Goal: Information Seeking & Learning: Find specific fact

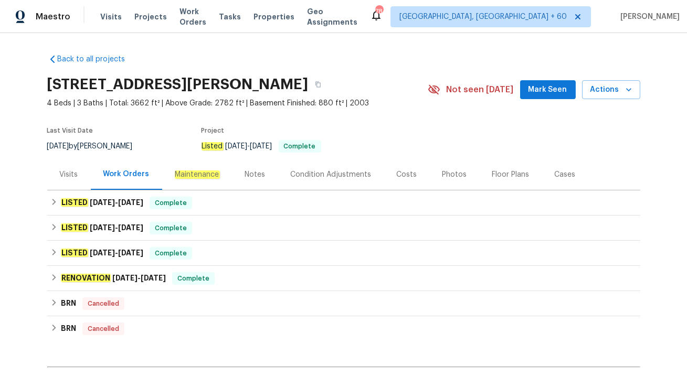
click at [62, 172] on div "Visits" at bounding box center [69, 174] width 18 height 10
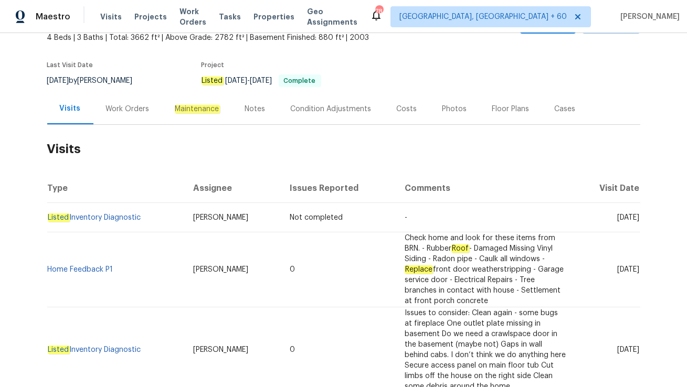
scroll to position [66, 0]
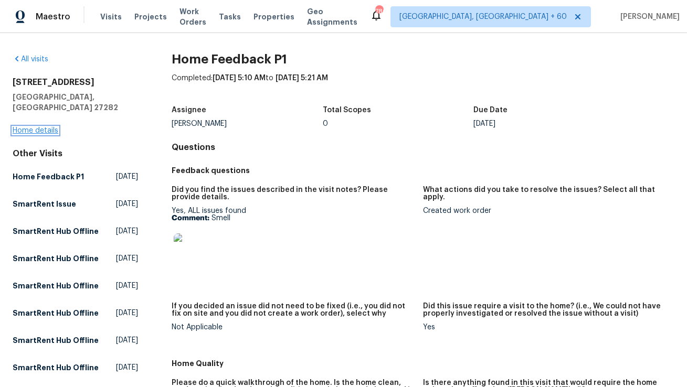
click at [40, 127] on link "Home details" at bounding box center [36, 130] width 46 height 7
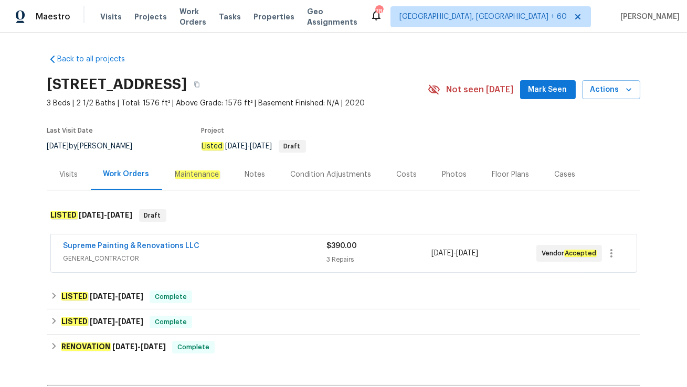
click at [162, 257] on span "GENERAL_CONTRACTOR" at bounding box center [194, 258] width 263 height 10
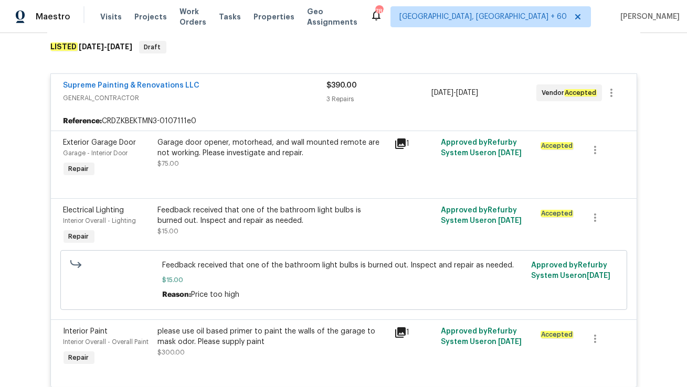
scroll to position [157, 0]
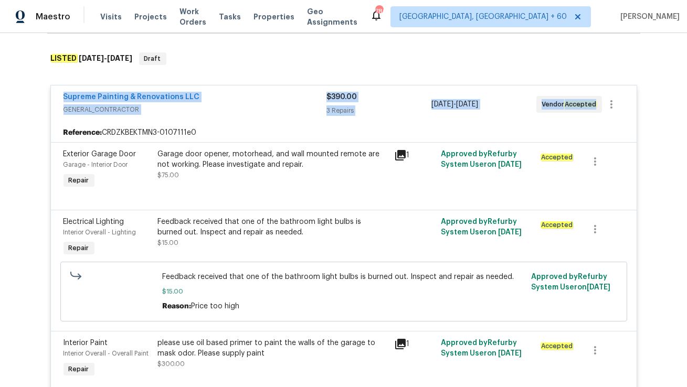
drag, startPoint x: 59, startPoint y: 97, endPoint x: 598, endPoint y: 105, distance: 539.0
click at [598, 105] on div "Supreme Painting & Renovations LLC GENERAL_CONTRACTOR $390.00 3 Repairs 8/12/20…" at bounding box center [344, 105] width 586 height 38
copy div "Supreme Painting & Renovations LLC GENERAL_CONTRACTOR $390.00 3 Repairs 8/12/20…"
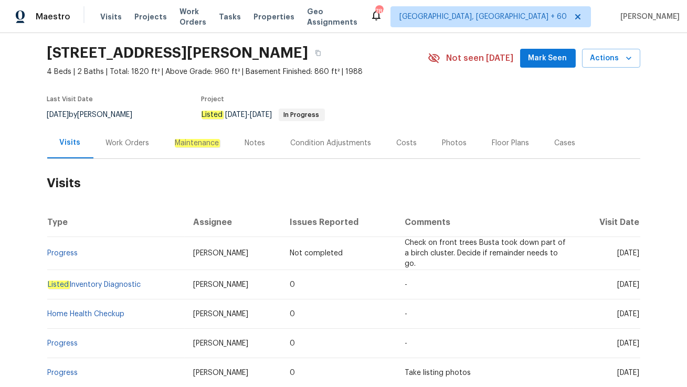
scroll to position [32, 0]
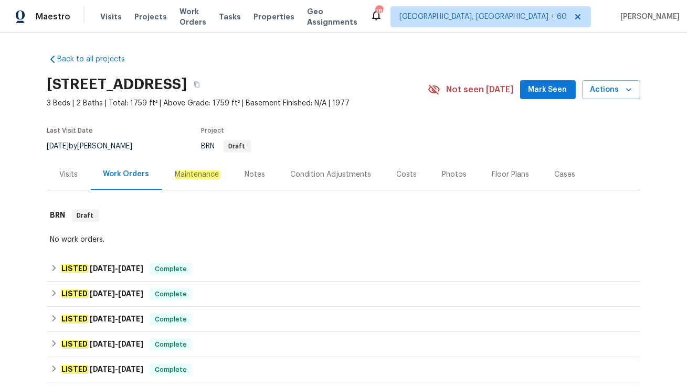
click at [68, 171] on div "Visits" at bounding box center [69, 174] width 18 height 10
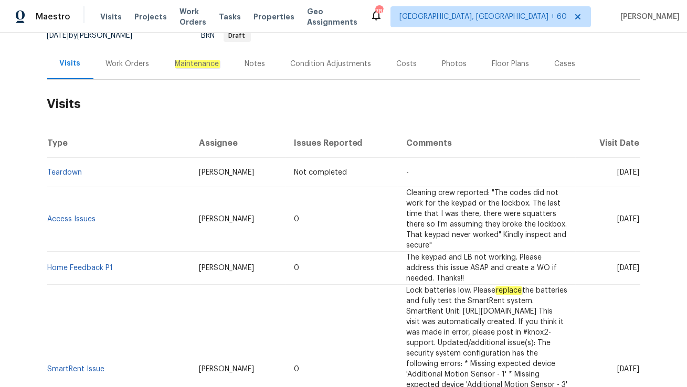
scroll to position [111, 0]
click at [84, 215] on link "Access Issues" at bounding box center [72, 218] width 48 height 7
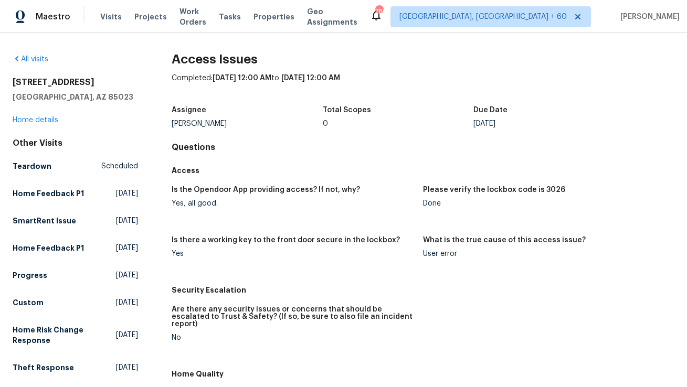
scroll to position [275, 0]
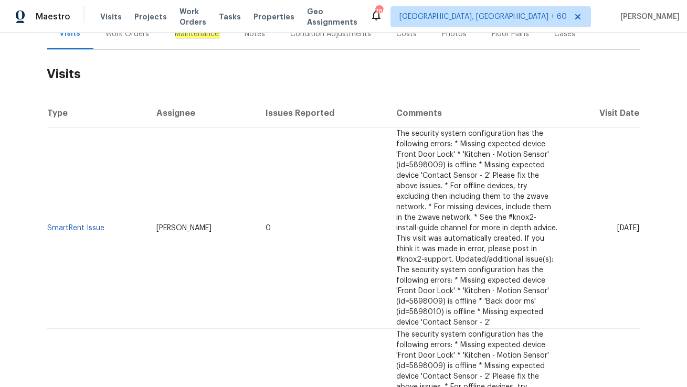
scroll to position [141, 0]
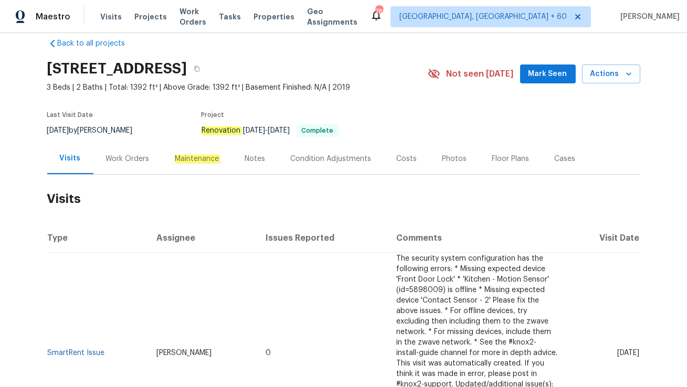
click at [139, 160] on div "Work Orders" at bounding box center [128, 159] width 44 height 10
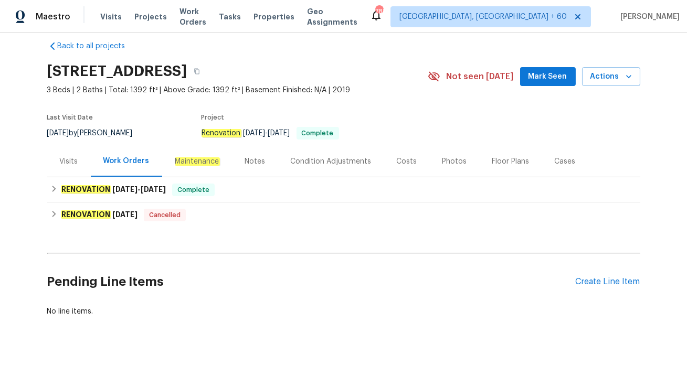
click at [72, 160] on div "Visits" at bounding box center [69, 161] width 18 height 10
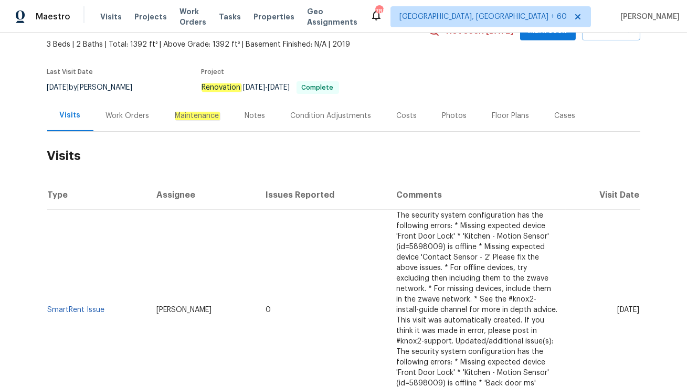
scroll to position [126, 0]
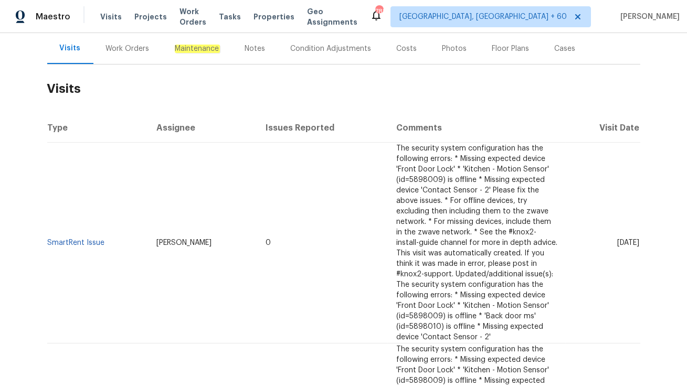
click at [126, 52] on div "Work Orders" at bounding box center [128, 49] width 44 height 10
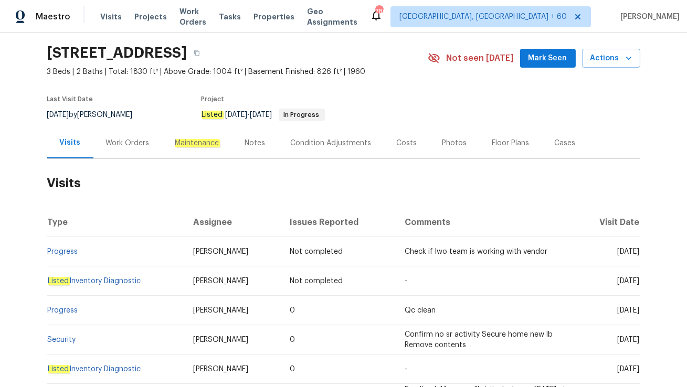
scroll to position [37, 0]
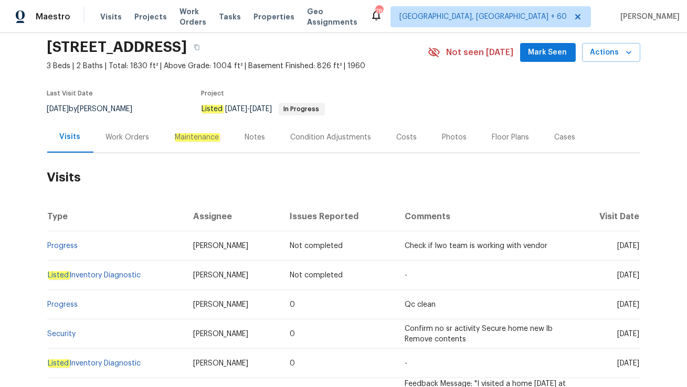
click at [139, 133] on div "Work Orders" at bounding box center [128, 137] width 44 height 10
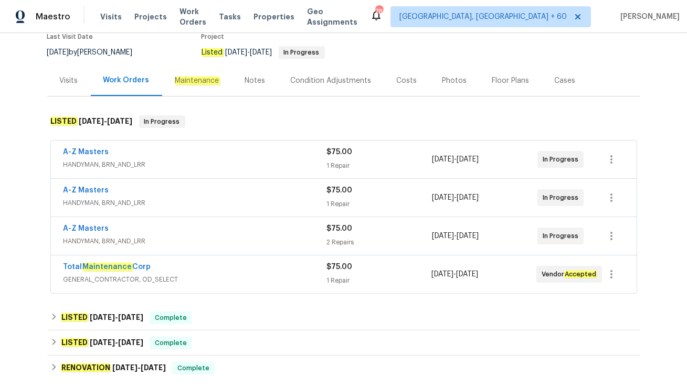
scroll to position [111, 0]
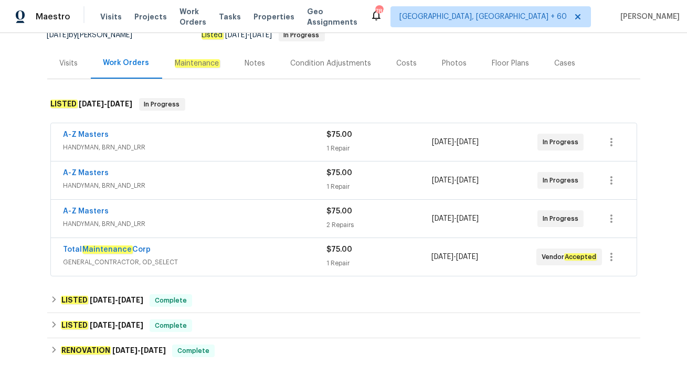
click at [199, 261] on span "GENERAL_CONTRACTOR, OD_SELECT" at bounding box center [194, 262] width 263 height 10
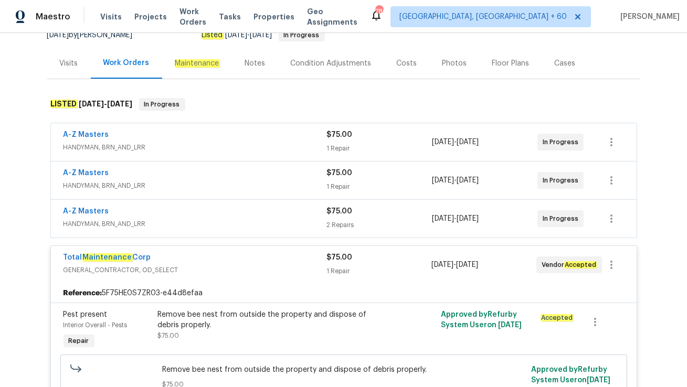
click at [211, 226] on span "HANDYMAN, BRN_AND_LRR" at bounding box center [194, 224] width 263 height 10
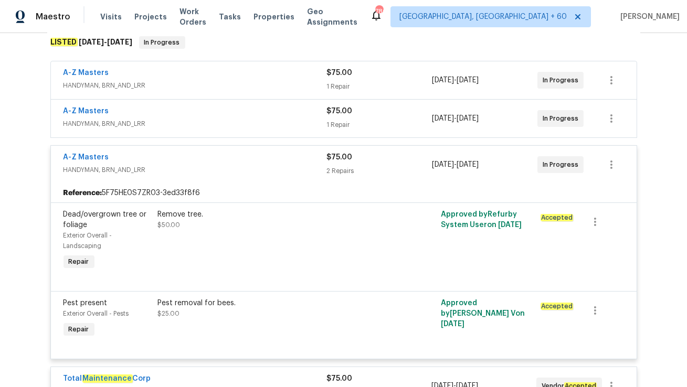
scroll to position [174, 0]
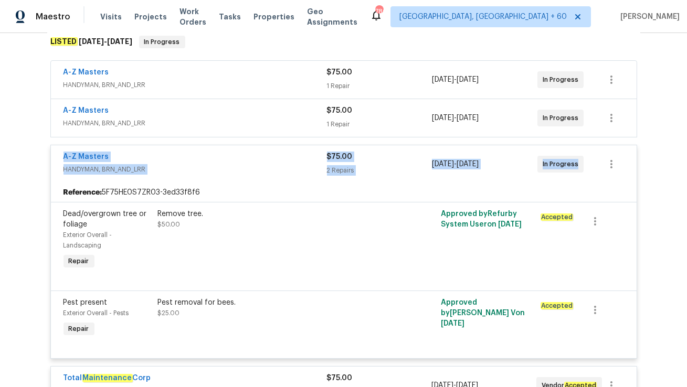
drag, startPoint x: 59, startPoint y: 156, endPoint x: 582, endPoint y: 168, distance: 523.8
click at [582, 168] on div "A-Z Masters HANDYMAN, BRN_AND_LRR $75.00 2 Repairs [DATE] - [DATE] In Progress" at bounding box center [344, 164] width 586 height 38
copy div "A-Z Masters HANDYMAN, BRN_AND_LRR $75.00 2 Repairs [DATE] - [DATE] In Progress"
